Goal: Transaction & Acquisition: Obtain resource

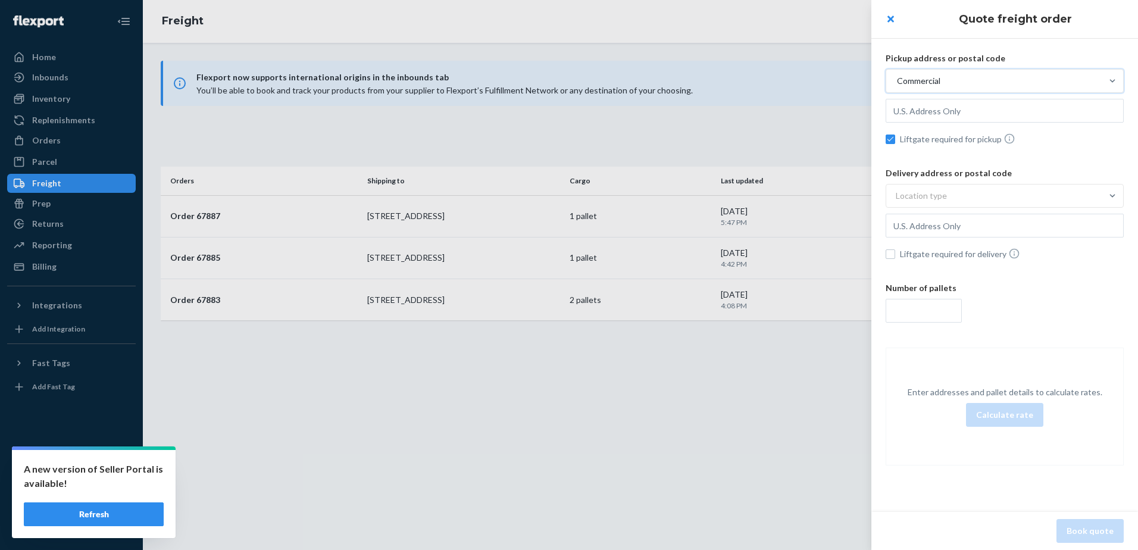
drag, startPoint x: 650, startPoint y: 408, endPoint x: 650, endPoint y: 415, distance: 7.2
click at [650, 408] on div at bounding box center [569, 275] width 1138 height 550
checkbox input "false"
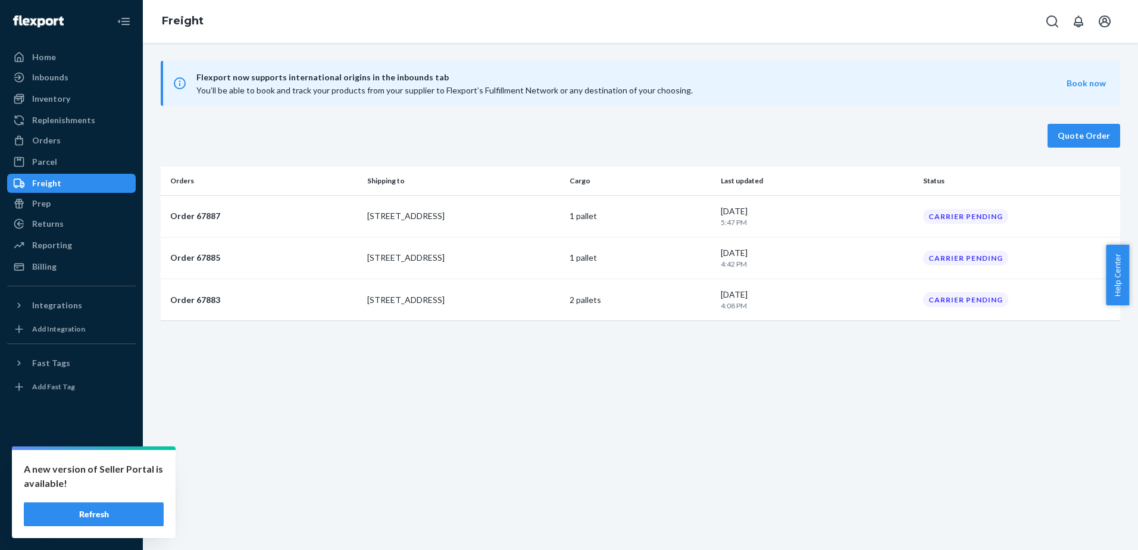
click at [866, 386] on div "Flexport now supports international origins in the inbounds tab You’ll be able …" at bounding box center [640, 296] width 995 height 507
click at [867, 213] on div "[DATE] 5:47 PM" at bounding box center [817, 216] width 192 height 22
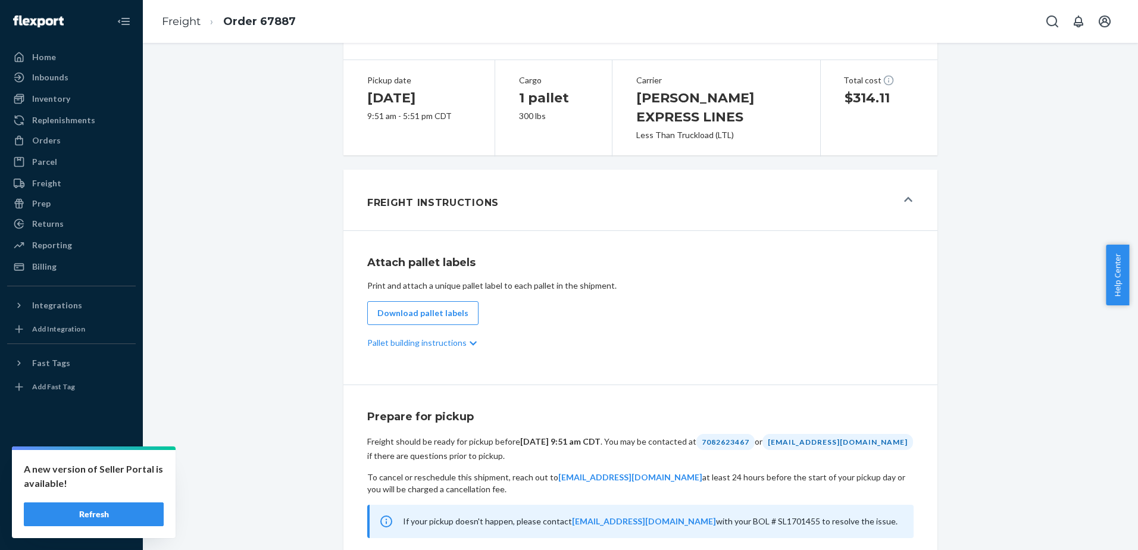
scroll to position [298, 0]
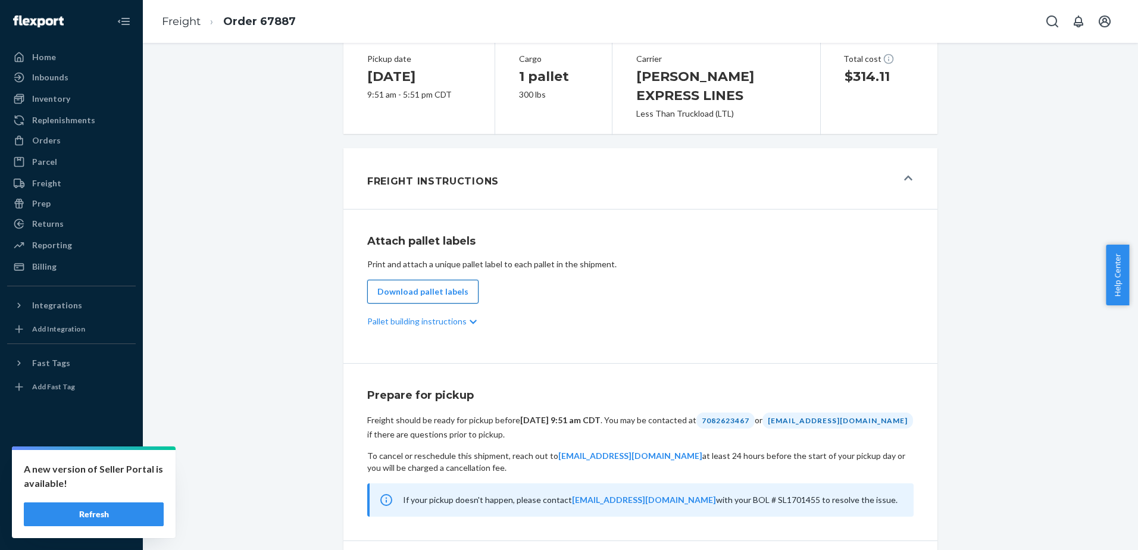
click at [457, 283] on button "Download pallet labels" at bounding box center [422, 292] width 111 height 24
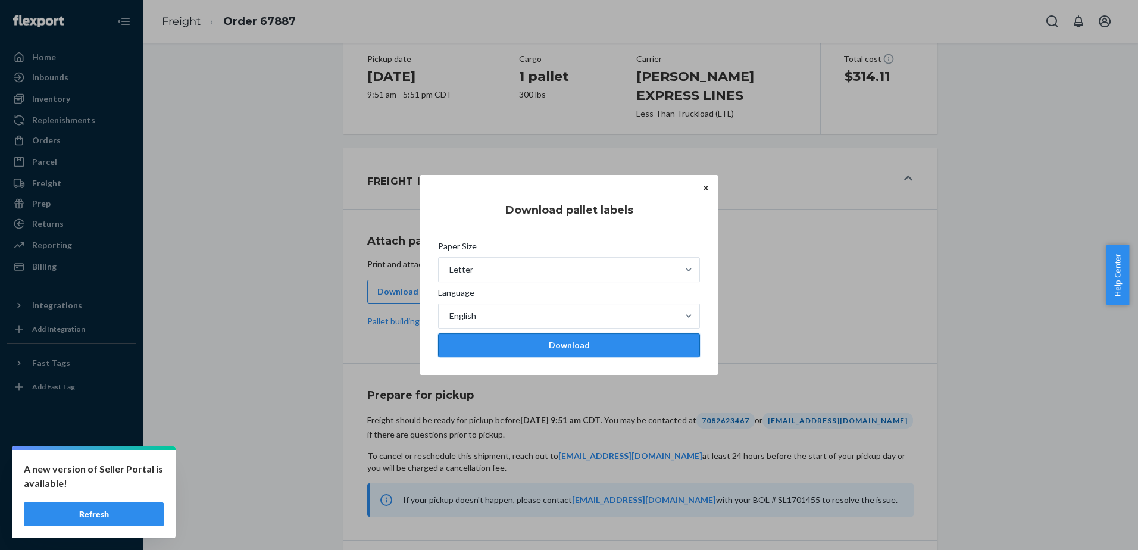
click at [577, 339] on div "Download" at bounding box center [569, 345] width 242 height 12
click at [707, 189] on icon "Close" at bounding box center [706, 187] width 5 height 5
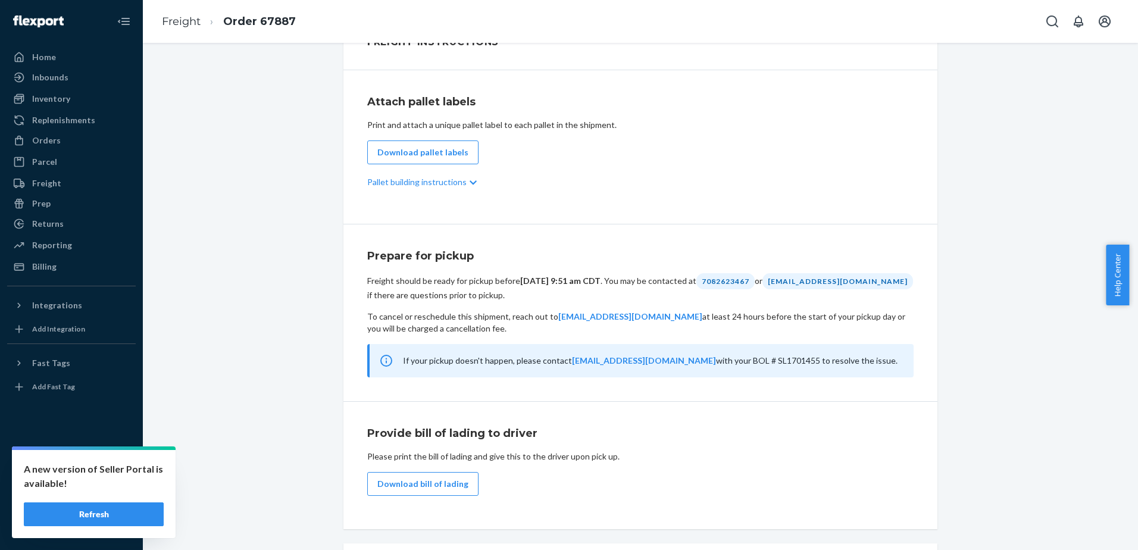
scroll to position [497, 0]
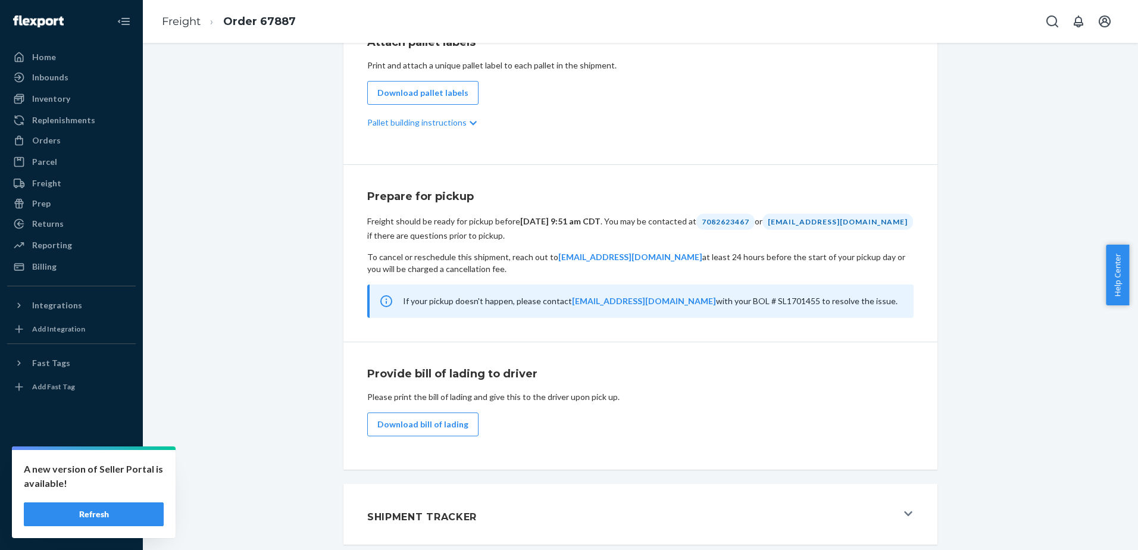
click at [264, 338] on div "Shipment Tendered Download BOL#: SL1701455 Cargo ready on [DATE] Pickup referen…" at bounding box center [641, 54] width 978 height 995
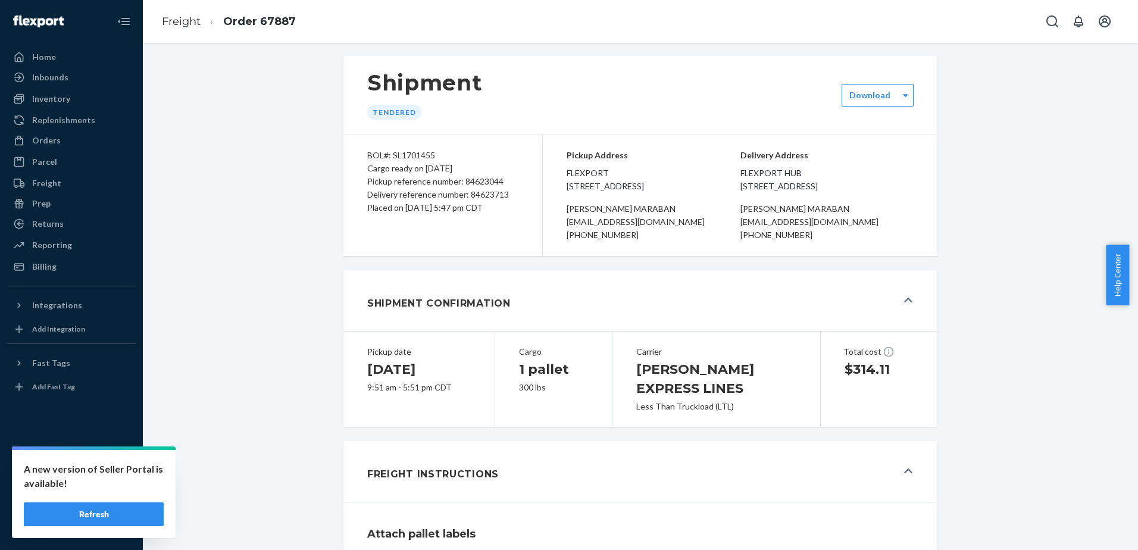
scroll to position [0, 0]
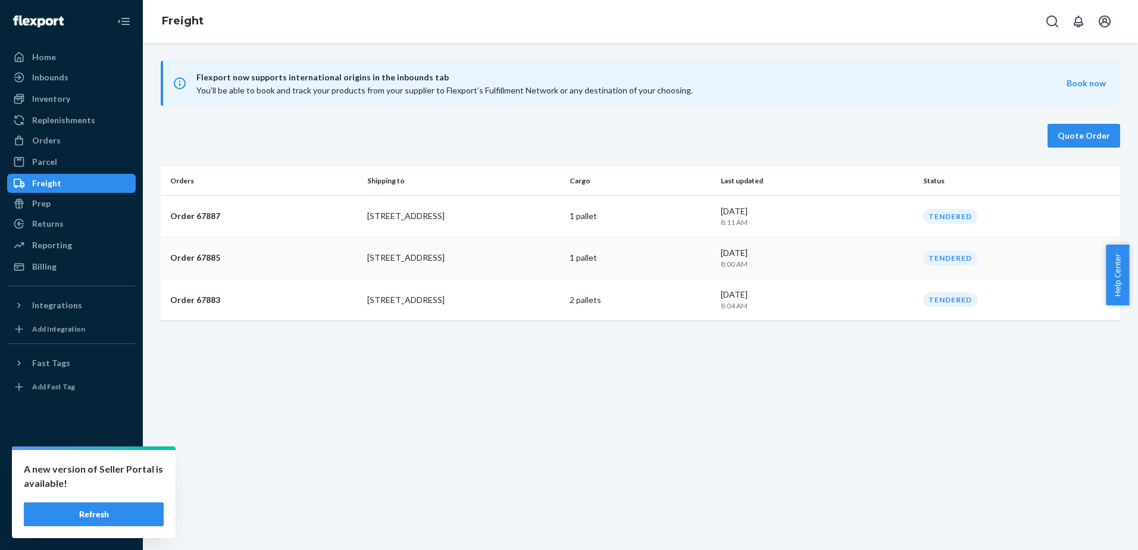
click at [688, 263] on p "1 pallet" at bounding box center [641, 258] width 142 height 12
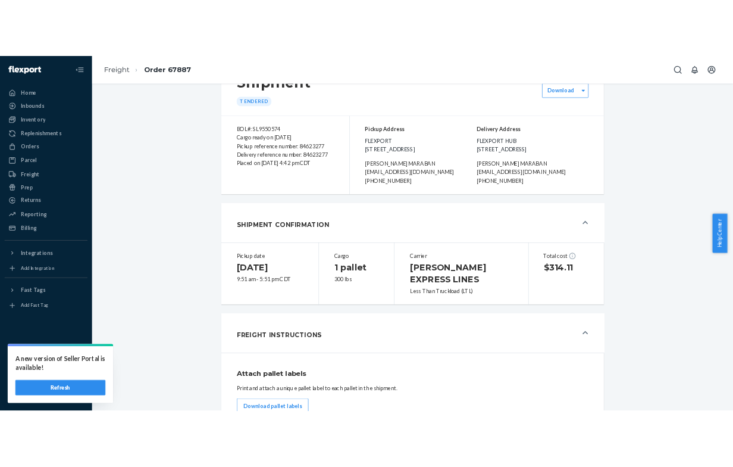
scroll to position [119, 0]
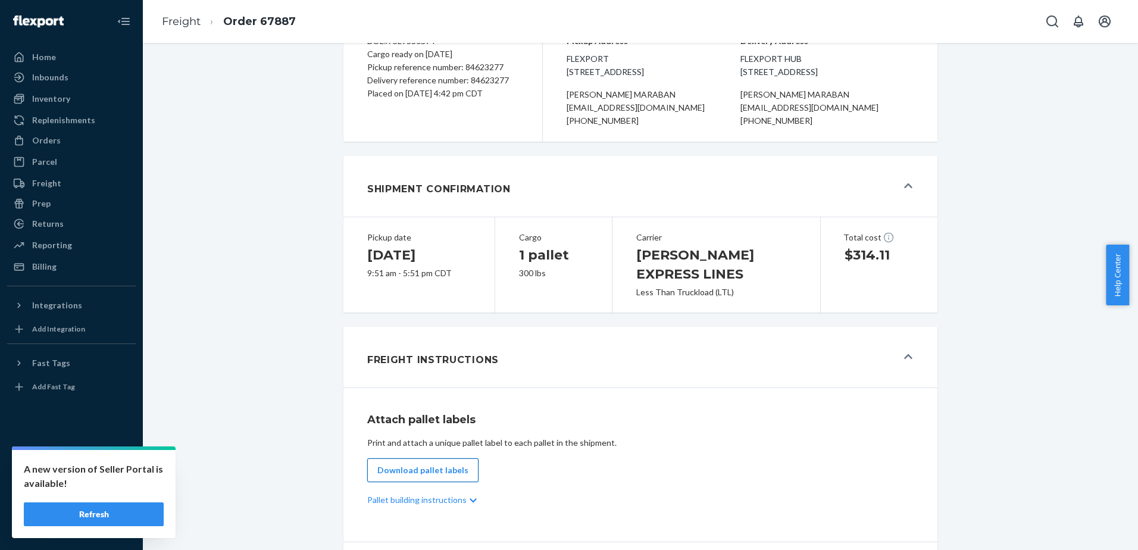
click at [433, 460] on button "Download pallet labels" at bounding box center [422, 470] width 111 height 24
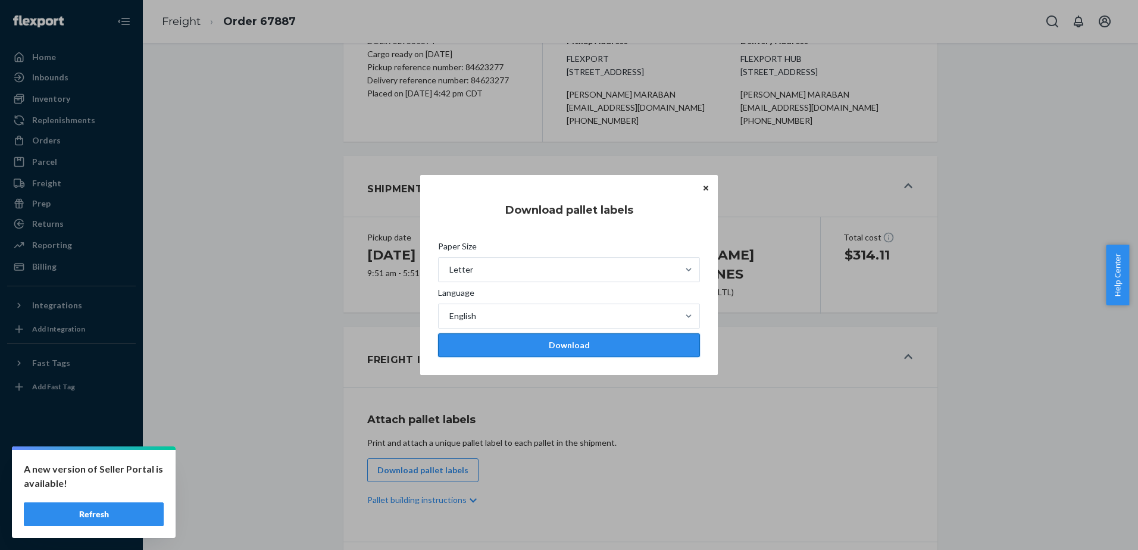
click at [517, 349] on div "Download" at bounding box center [569, 345] width 242 height 12
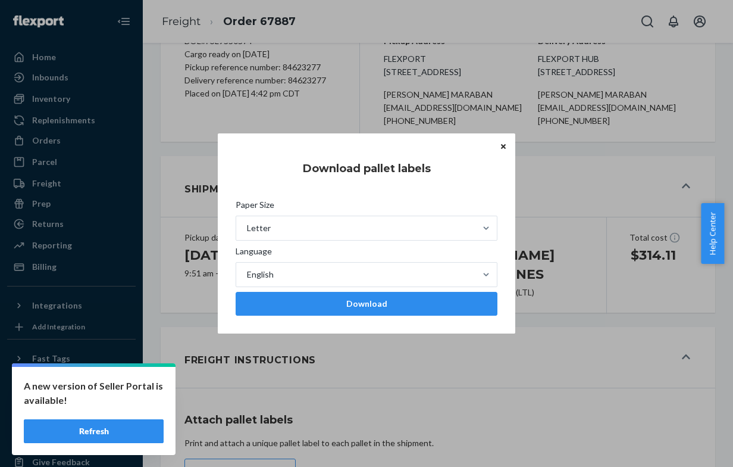
click at [507, 148] on button "Close" at bounding box center [504, 145] width 12 height 13
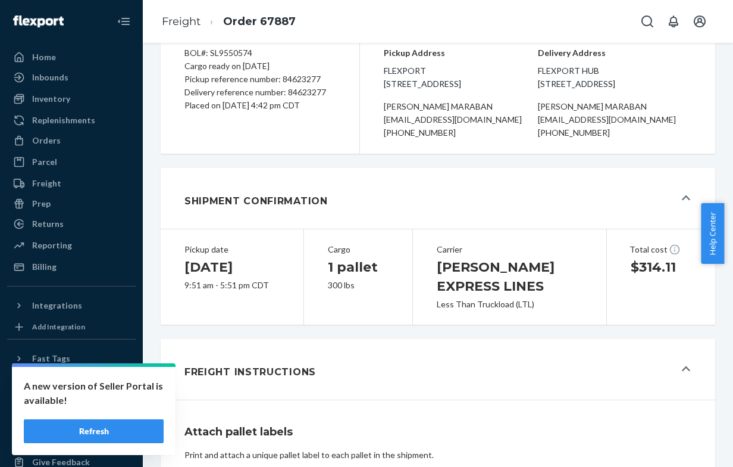
scroll to position [0, 0]
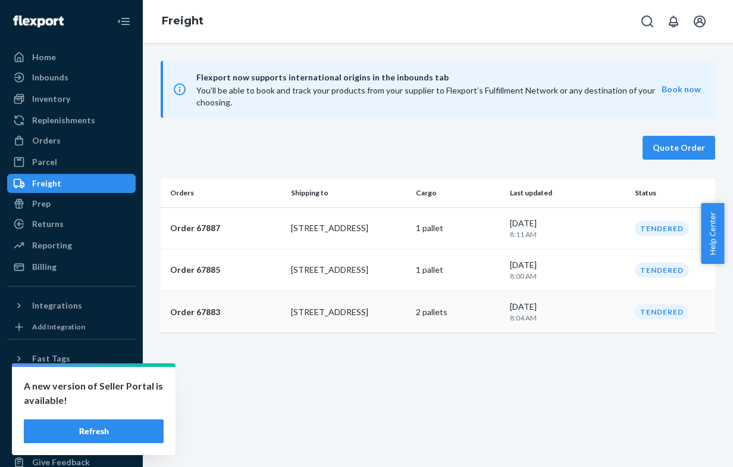
click at [396, 314] on p "[STREET_ADDRESS]" at bounding box center [349, 312] width 116 height 12
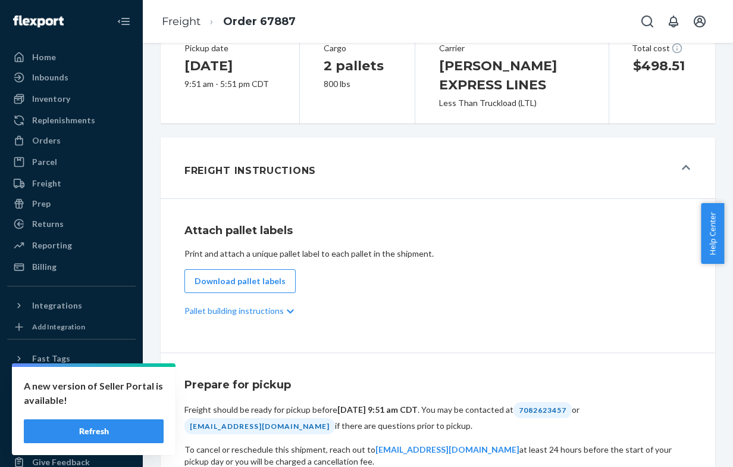
scroll to position [357, 0]
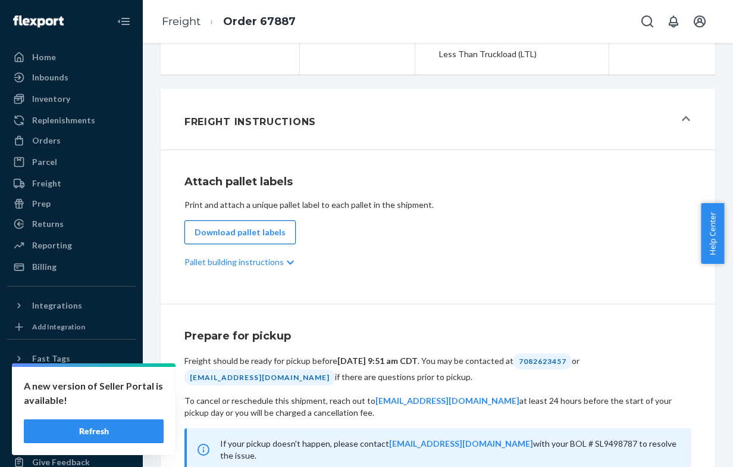
click at [232, 243] on button "Download pallet labels" at bounding box center [240, 232] width 111 height 24
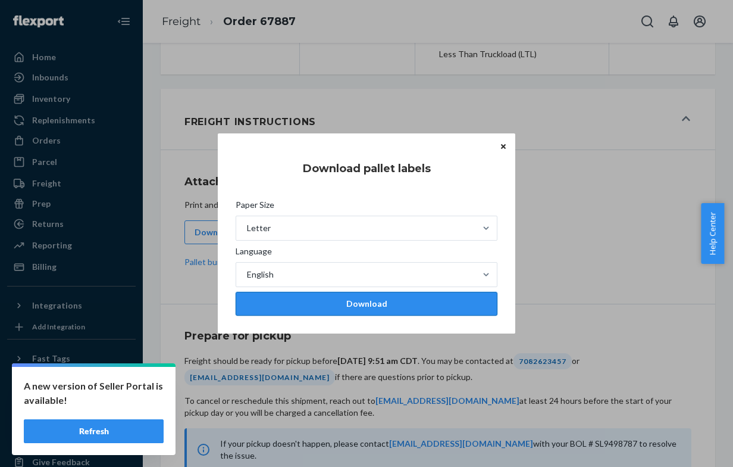
click at [308, 299] on div "Download" at bounding box center [367, 304] width 242 height 12
